Goal: Task Accomplishment & Management: Manage account settings

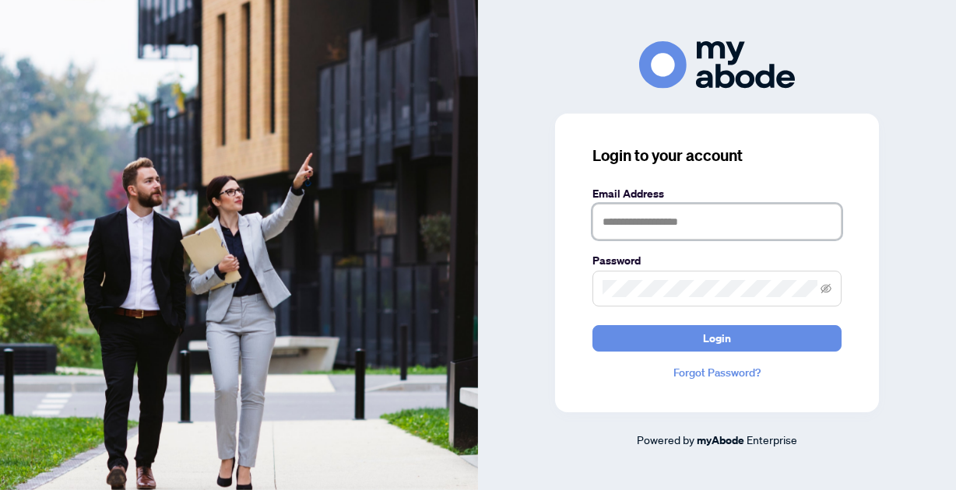
type input "**********"
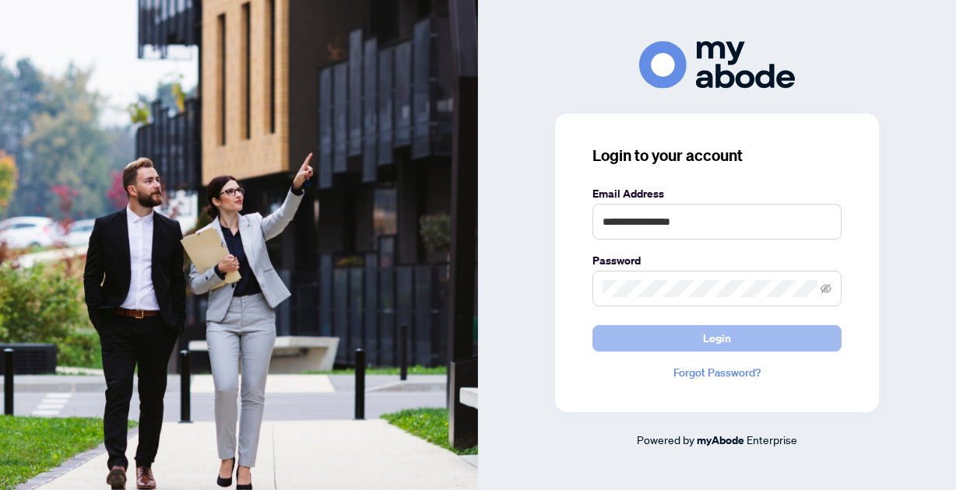
click at [763, 340] on button "Login" at bounding box center [716, 338] width 249 height 26
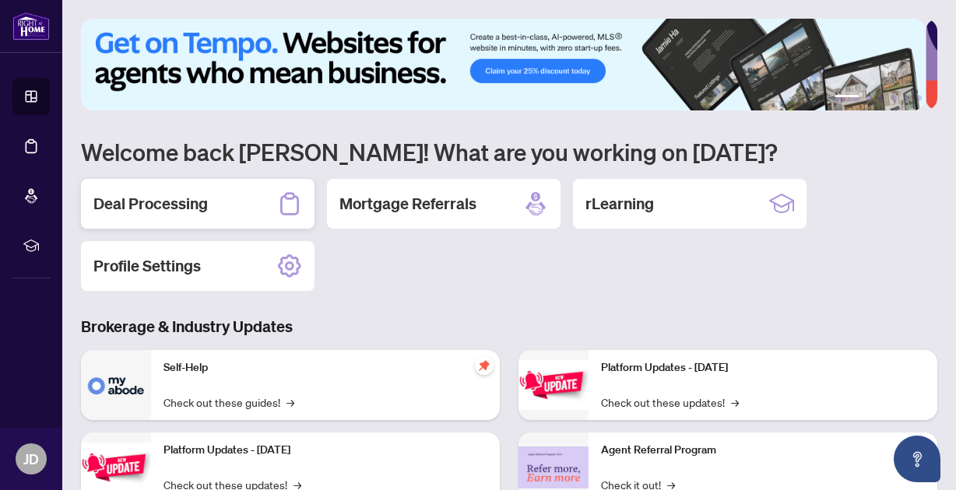
click at [134, 201] on h2 "Deal Processing" at bounding box center [150, 204] width 114 height 22
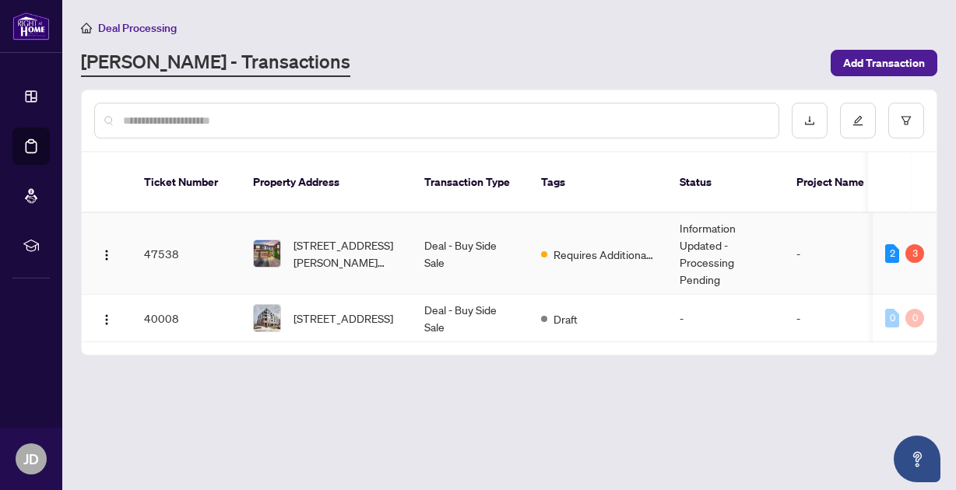
click at [717, 236] on td "Information Updated - Processing Pending" at bounding box center [725, 254] width 117 height 82
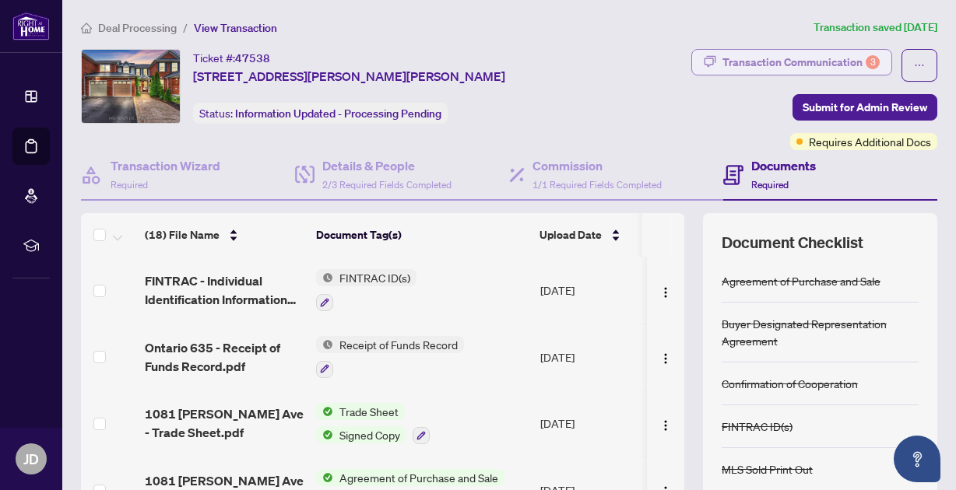
click at [816, 61] on div "Transaction Communication 3" at bounding box center [800, 62] width 157 height 25
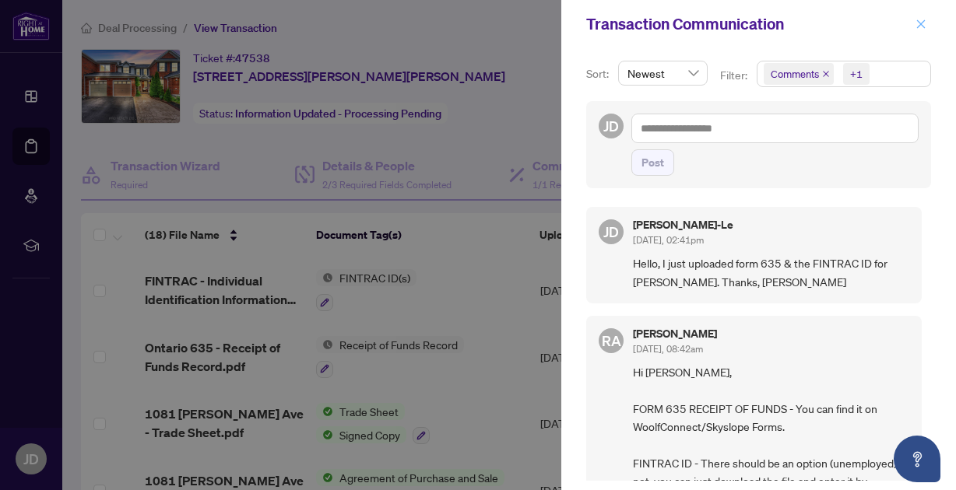
click at [921, 18] on span "button" at bounding box center [920, 24] width 11 height 25
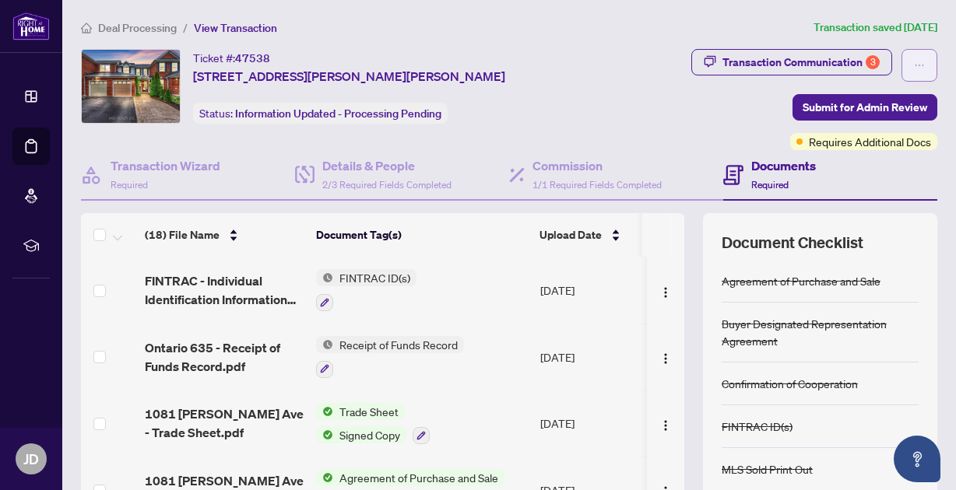
click at [914, 61] on icon "ellipsis" at bounding box center [919, 65] width 11 height 11
click at [572, 107] on div "Ticket #: 47538 [STREET_ADDRESS][PERSON_NAME][PERSON_NAME] Status: Information …" at bounding box center [338, 86] width 514 height 75
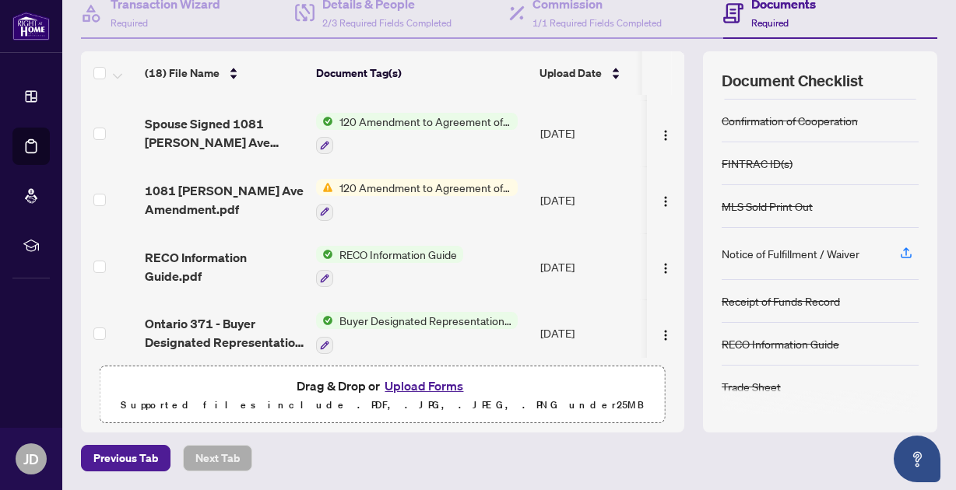
scroll to position [161, 0]
click at [442, 388] on button "Upload Forms" at bounding box center [424, 387] width 88 height 20
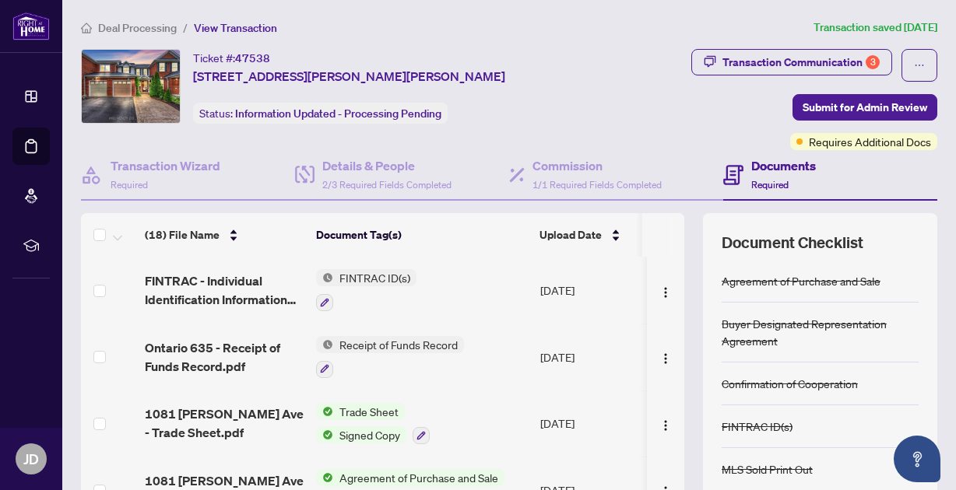
scroll to position [0, 0]
click at [240, 26] on span "View Transaction" at bounding box center [235, 28] width 83 height 14
click at [268, 32] on span "View Transaction" at bounding box center [235, 28] width 83 height 14
click at [914, 69] on button "button" at bounding box center [919, 65] width 36 height 33
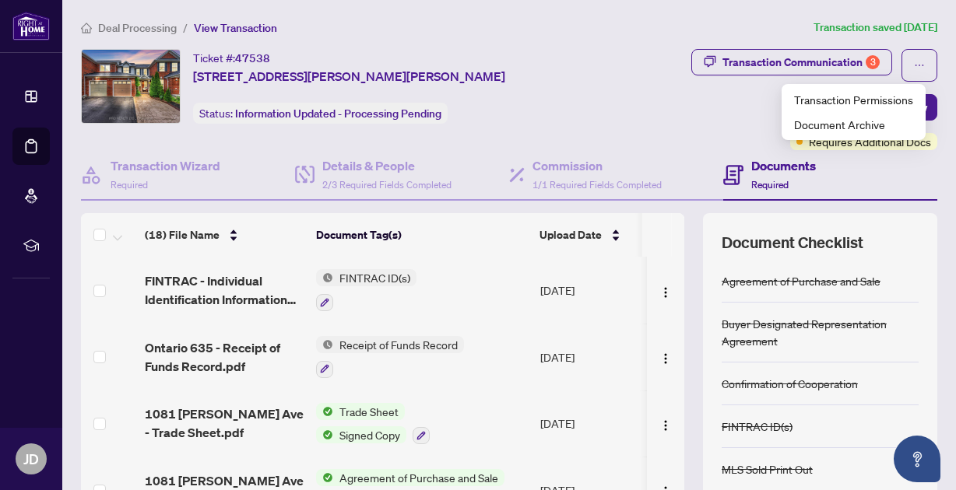
click at [706, 99] on div "Transaction Communication 3 Submit for Admin Review Requires Additional Docs" at bounding box center [770, 99] width 336 height 101
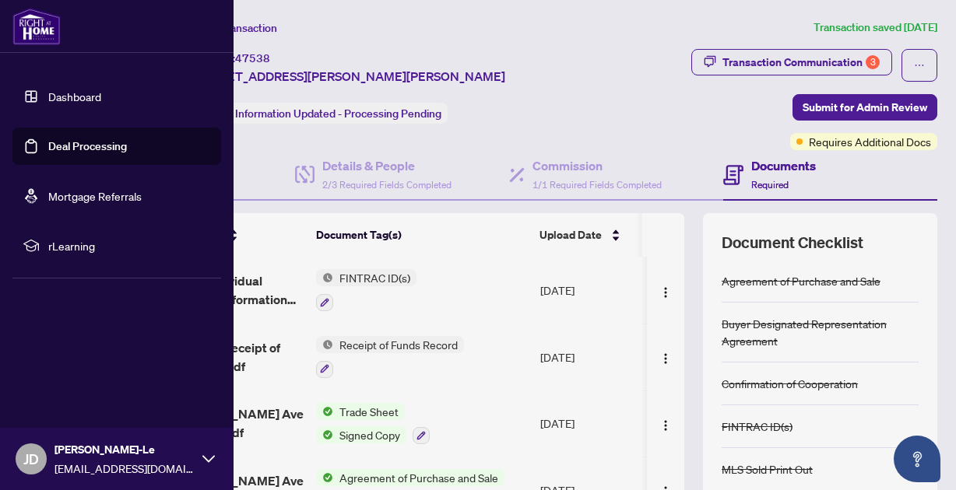
click at [91, 149] on link "Deal Processing" at bounding box center [87, 146] width 79 height 14
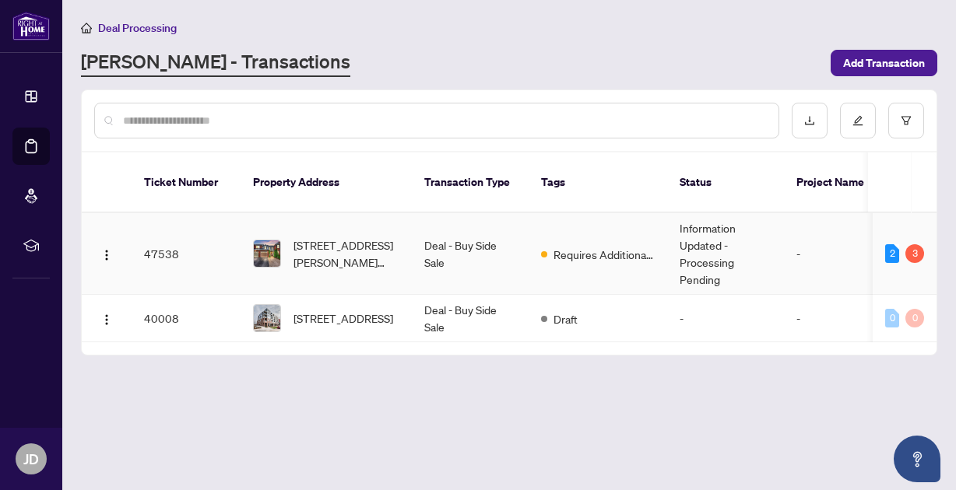
click at [800, 238] on td "-" at bounding box center [830, 254] width 93 height 82
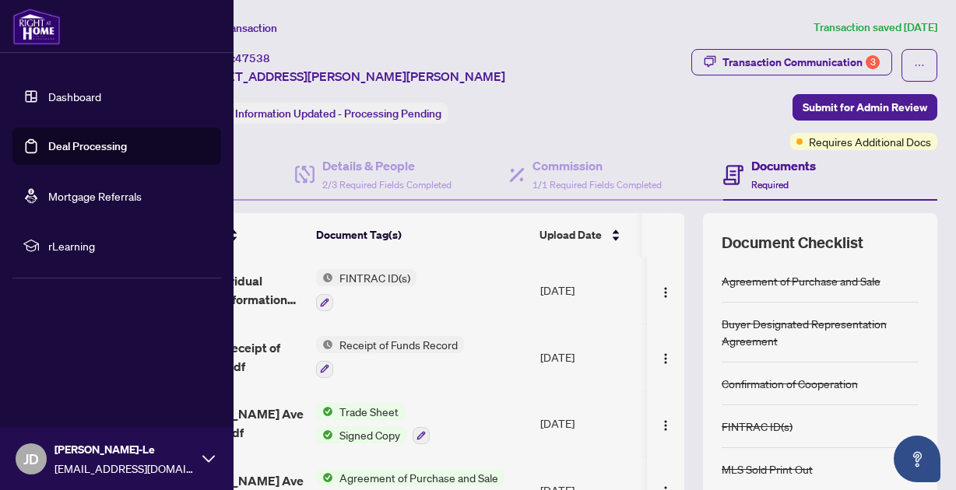
click at [69, 148] on link "Deal Processing" at bounding box center [87, 146] width 79 height 14
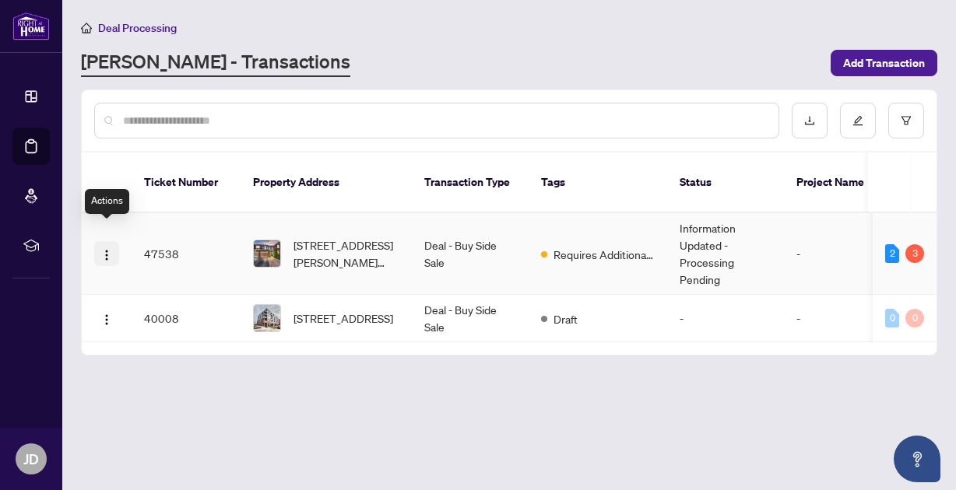
click at [108, 249] on img "button" at bounding box center [106, 255] width 12 height 12
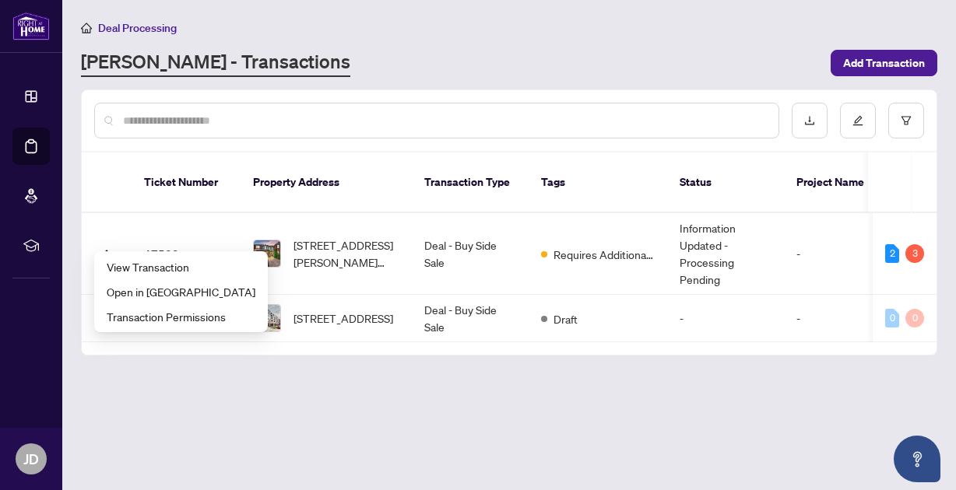
click at [534, 423] on main "Deal Processing [PERSON_NAME] - Transactions Add Transaction Ticket Number Prop…" at bounding box center [508, 245] width 893 height 490
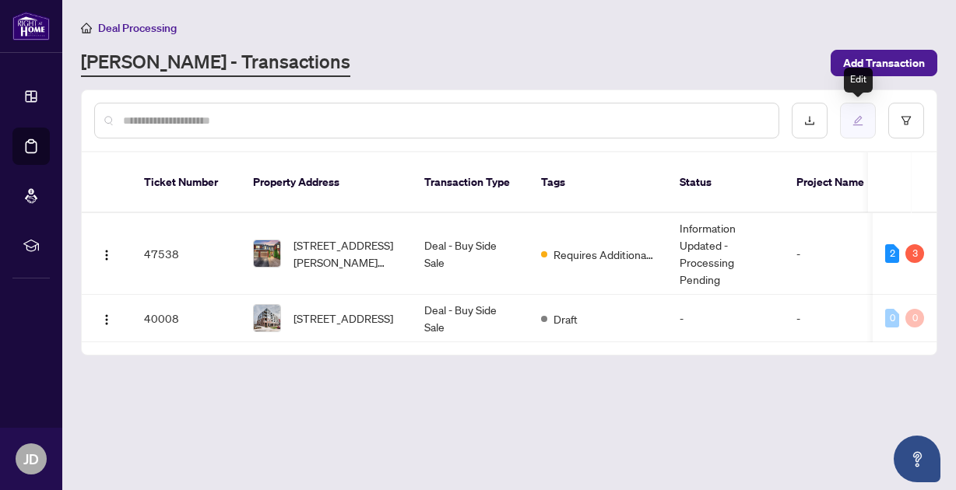
click at [857, 124] on icon "edit" at bounding box center [857, 120] width 11 height 11
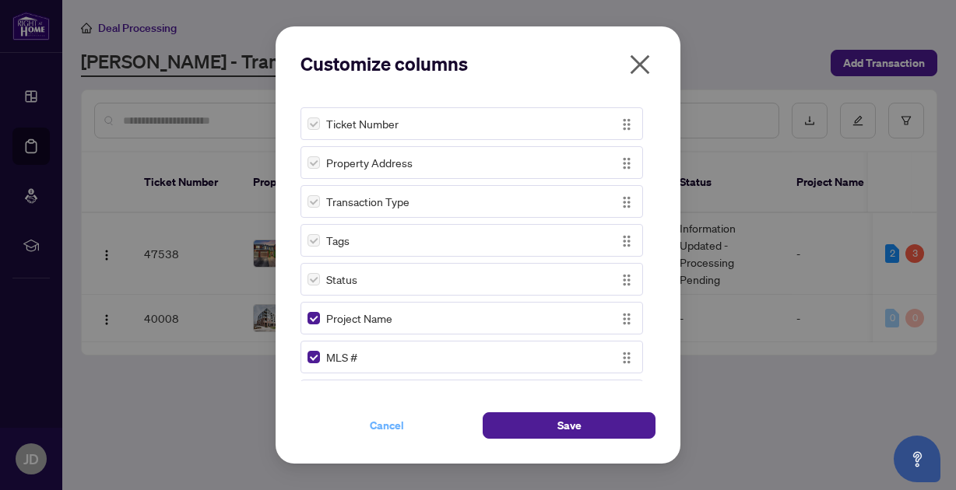
click at [393, 427] on span "Cancel" at bounding box center [387, 425] width 34 height 25
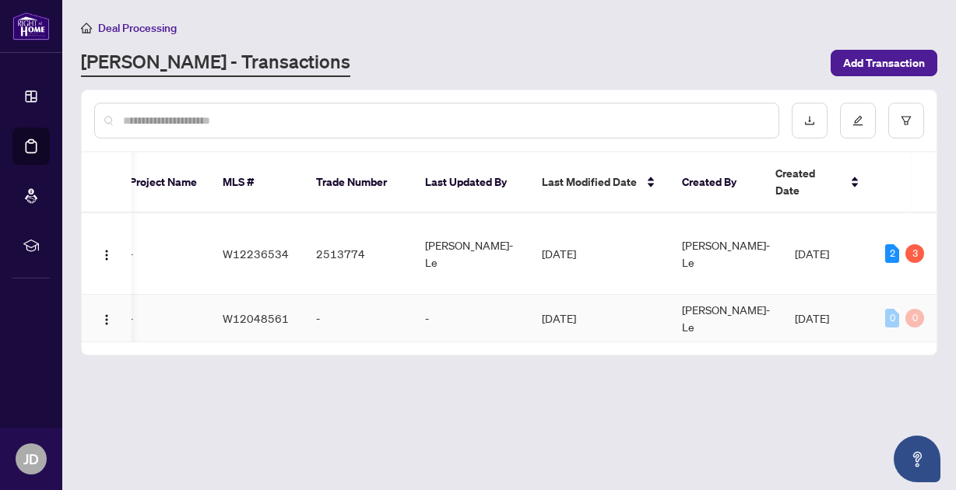
scroll to position [0, 666]
click at [917, 458] on icon "Open asap" at bounding box center [916, 459] width 19 height 19
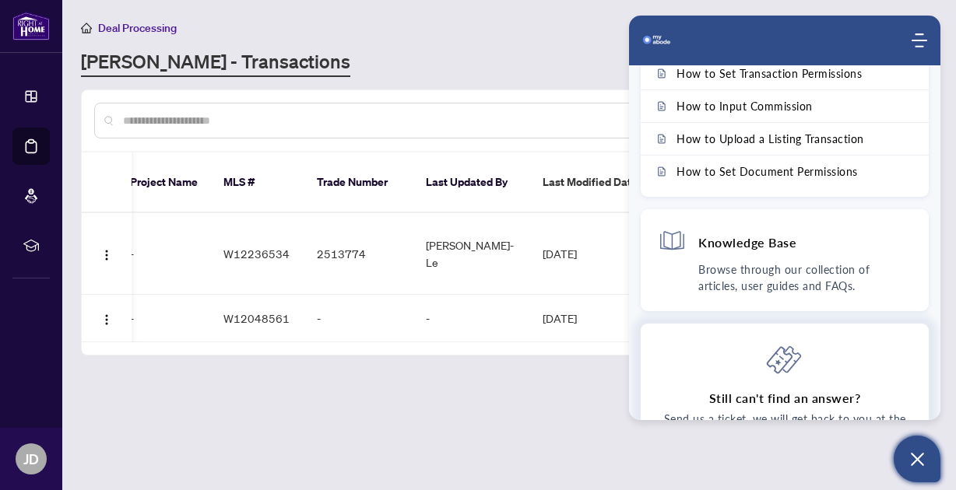
scroll to position [0, 0]
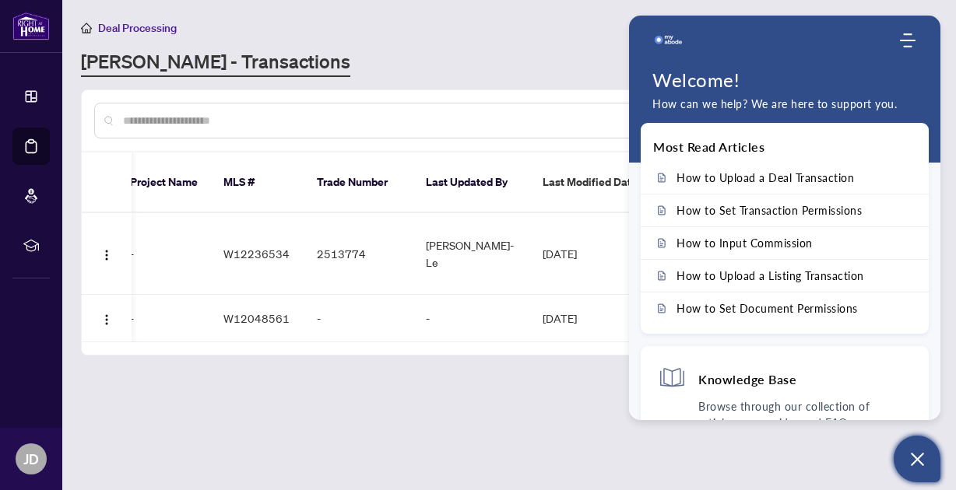
click at [914, 461] on icon "Open asap" at bounding box center [916, 459] width 13 height 13
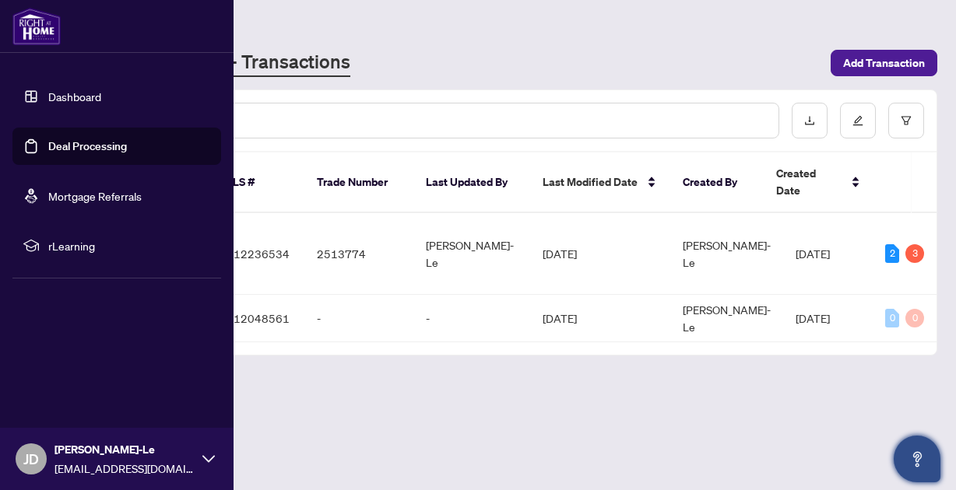
click at [112, 146] on link "Deal Processing" at bounding box center [87, 146] width 79 height 14
click at [107, 147] on link "Deal Processing" at bounding box center [87, 146] width 79 height 14
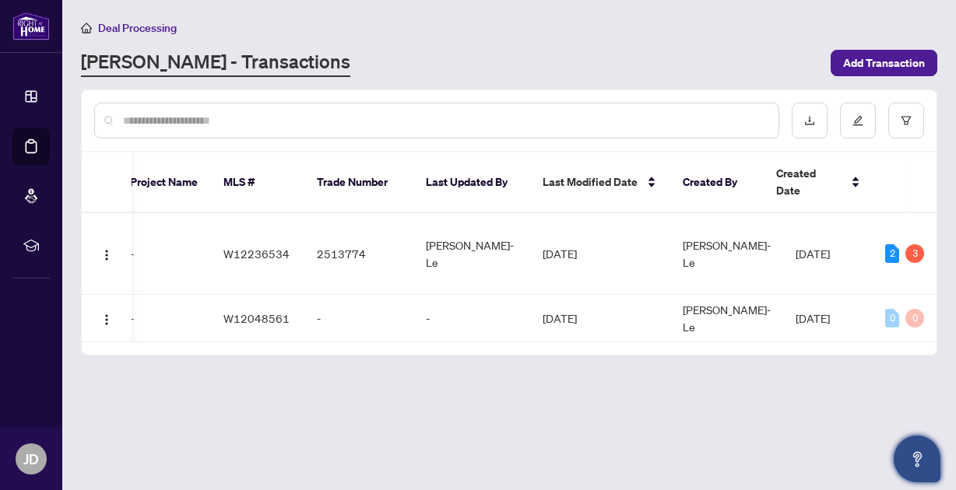
scroll to position [1, 0]
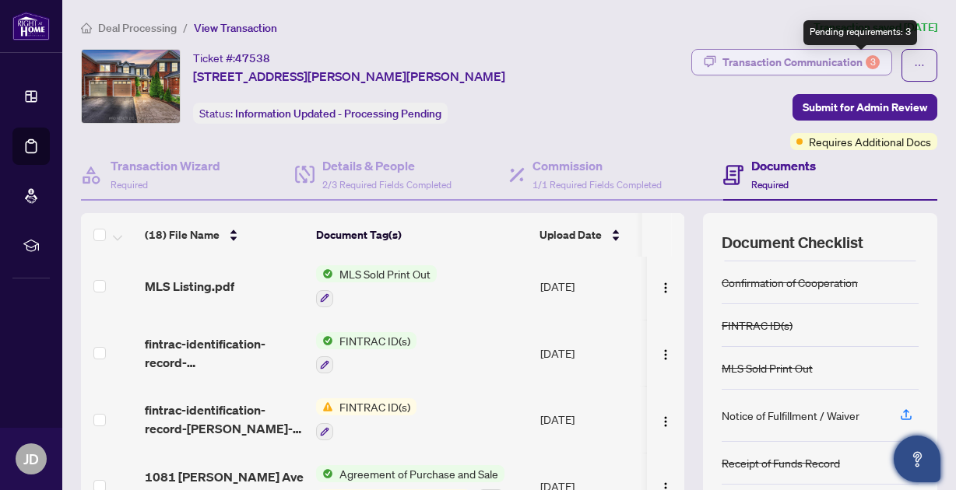
click at [865, 58] on div "3" at bounding box center [872, 62] width 14 height 14
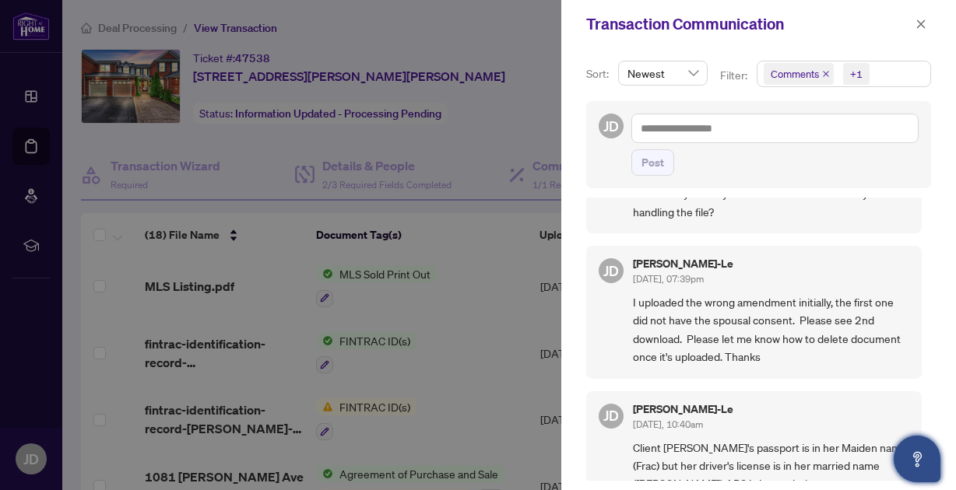
scroll to position [1829, 0]
click at [921, 20] on icon "close" at bounding box center [920, 24] width 11 height 11
